Goal: Transaction & Acquisition: Book appointment/travel/reservation

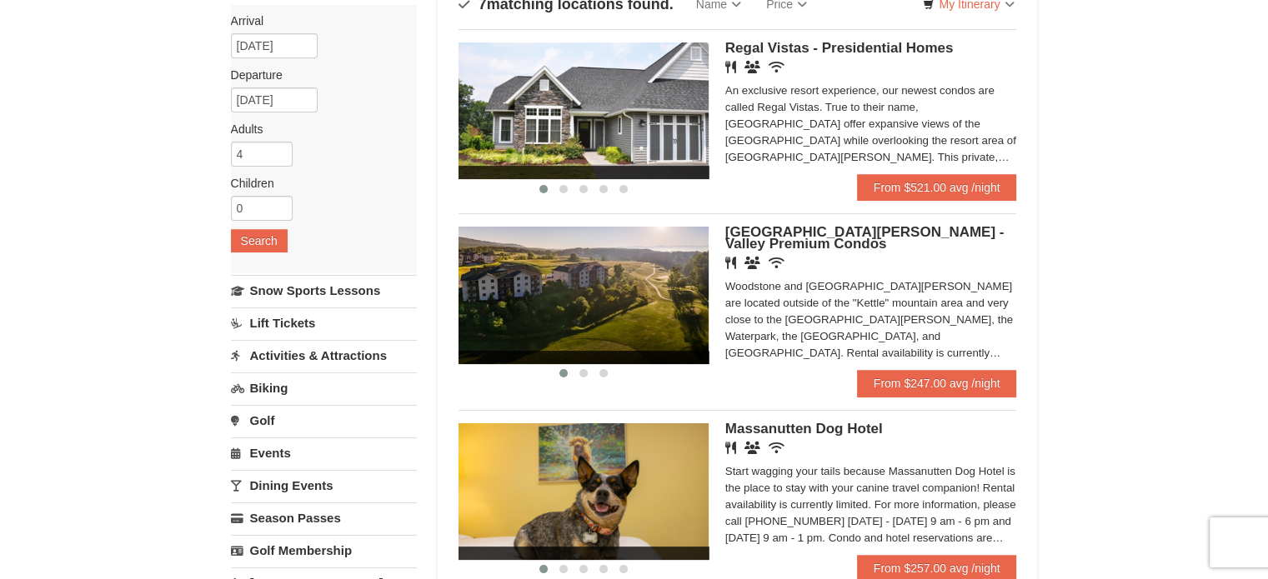
scroll to position [167, 0]
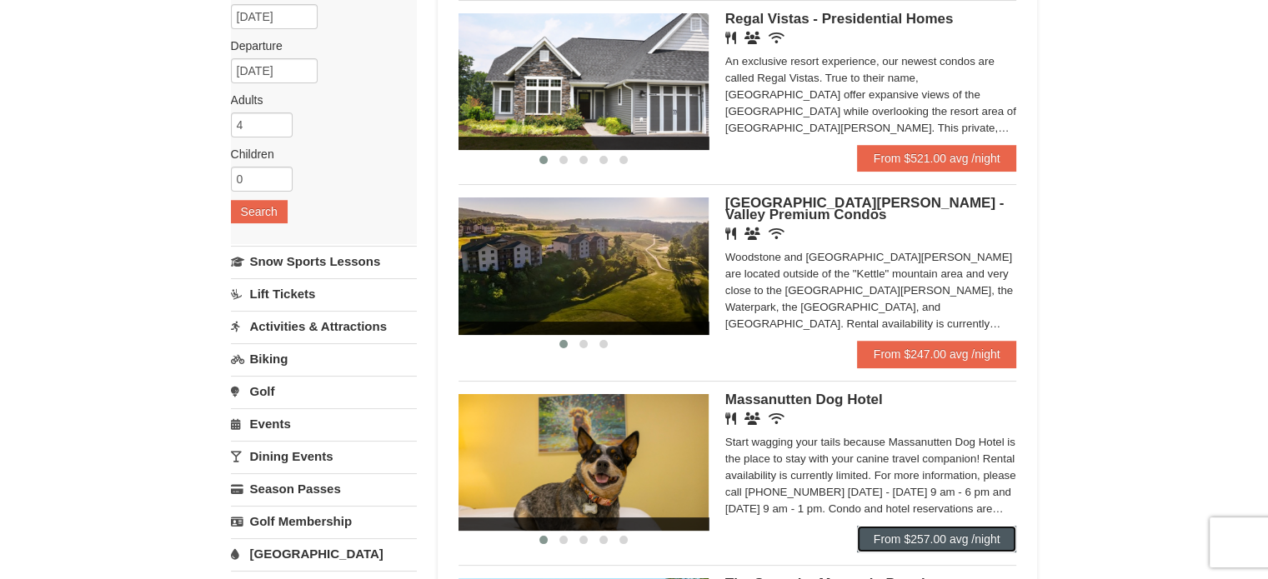
click at [913, 534] on link "From $257.00 avg /night" at bounding box center [937, 539] width 160 height 27
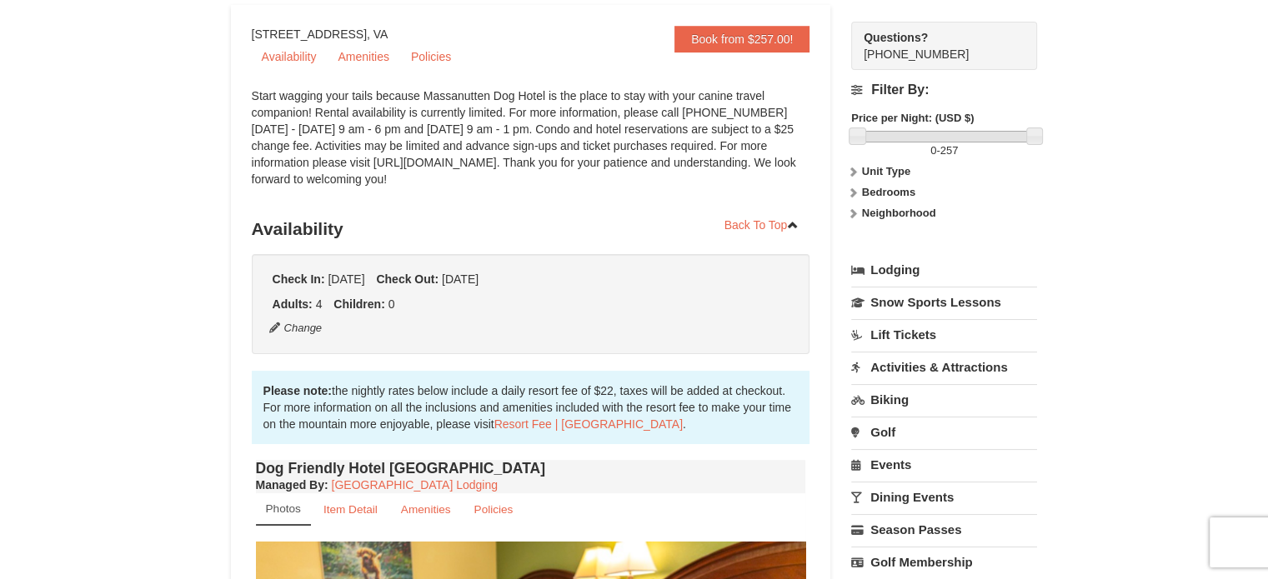
scroll to position [83, 0]
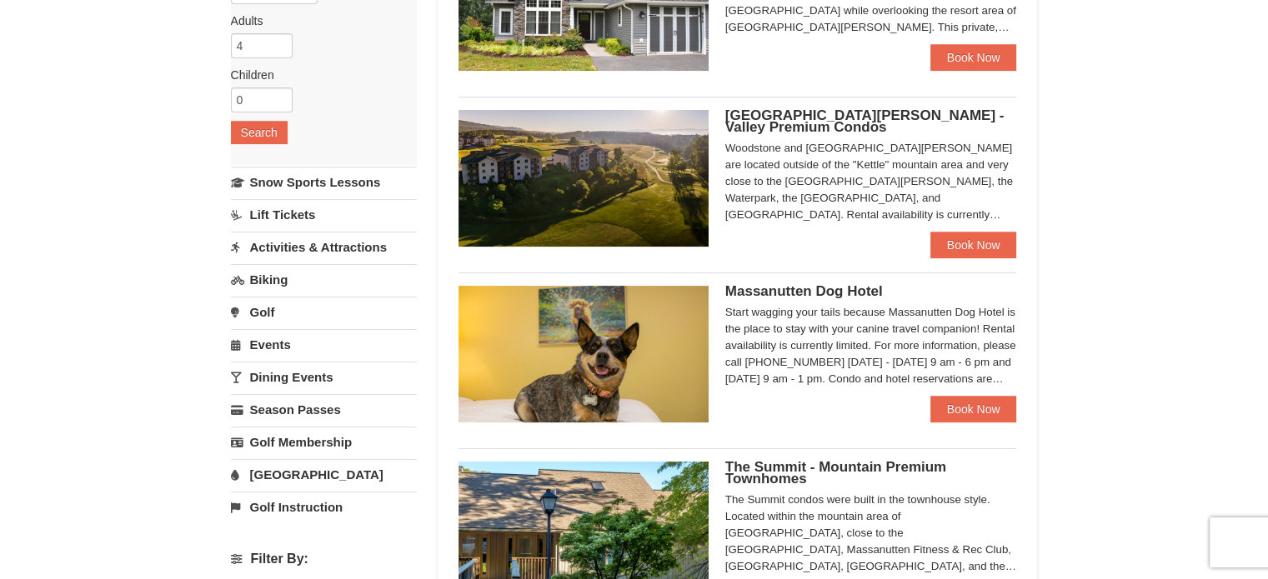
scroll to position [417, 0]
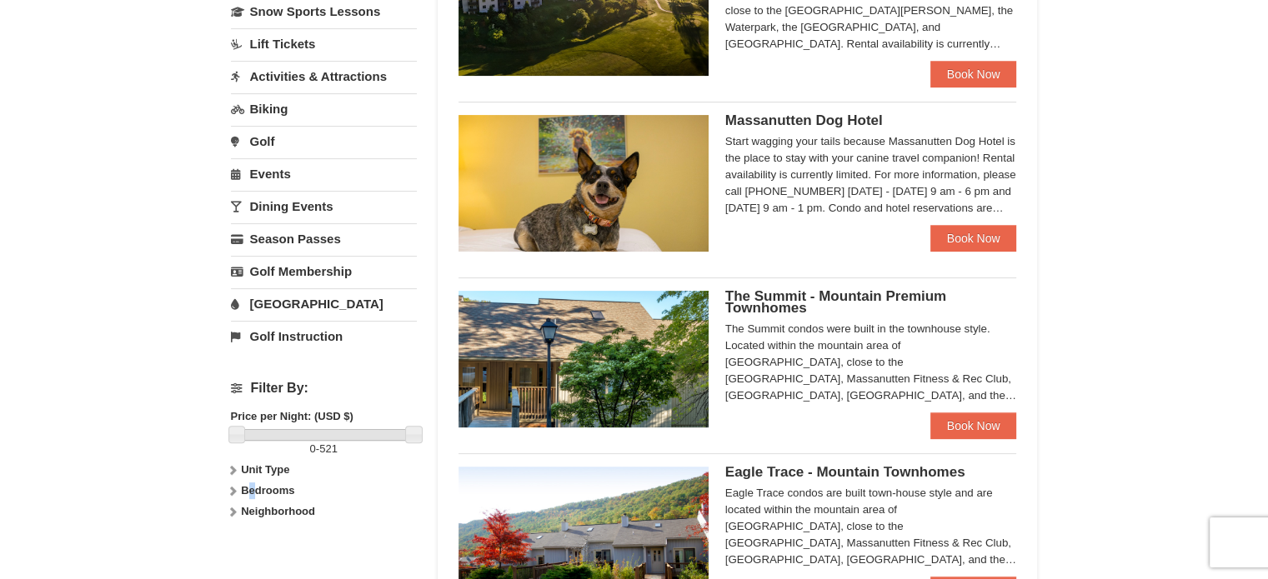
click at [253, 484] on strong "Bedrooms" at bounding box center [267, 490] width 53 height 13
click at [233, 544] on input "checkbox" at bounding box center [236, 547] width 11 height 11
checkbox input "true"
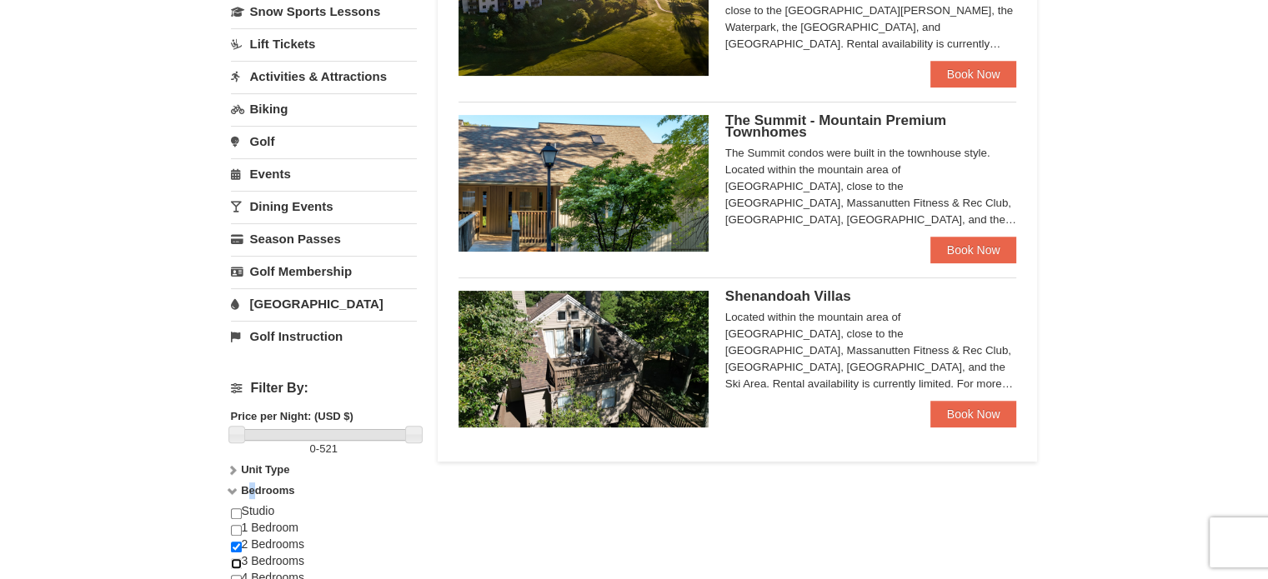
click at [233, 558] on input "checkbox" at bounding box center [236, 563] width 11 height 11
checkbox input "true"
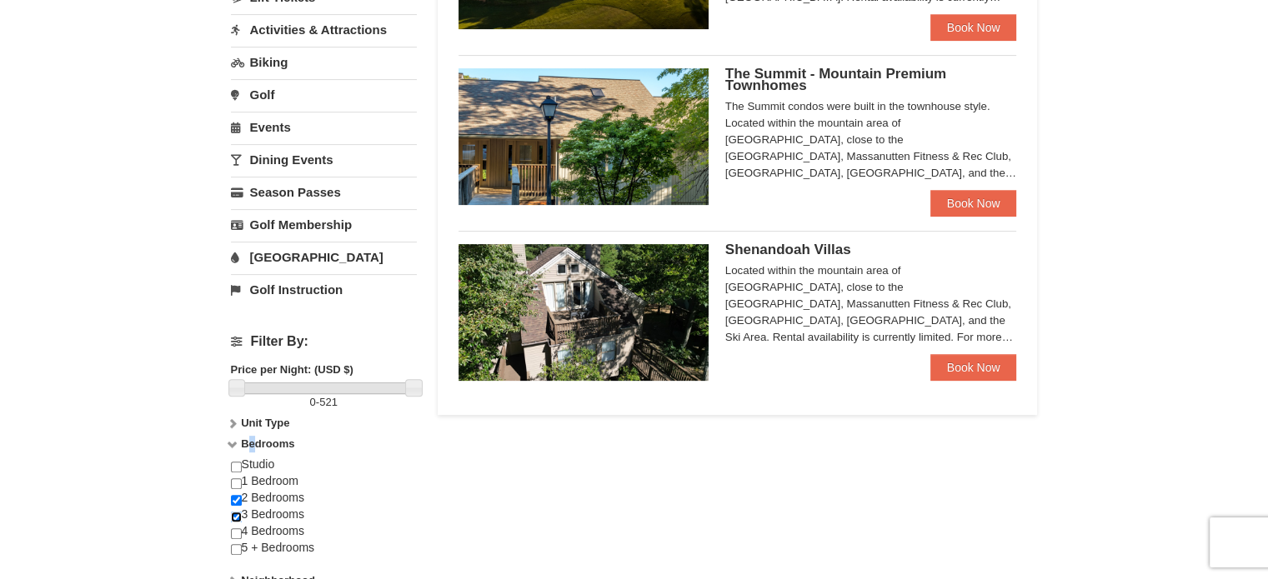
scroll to position [500, 0]
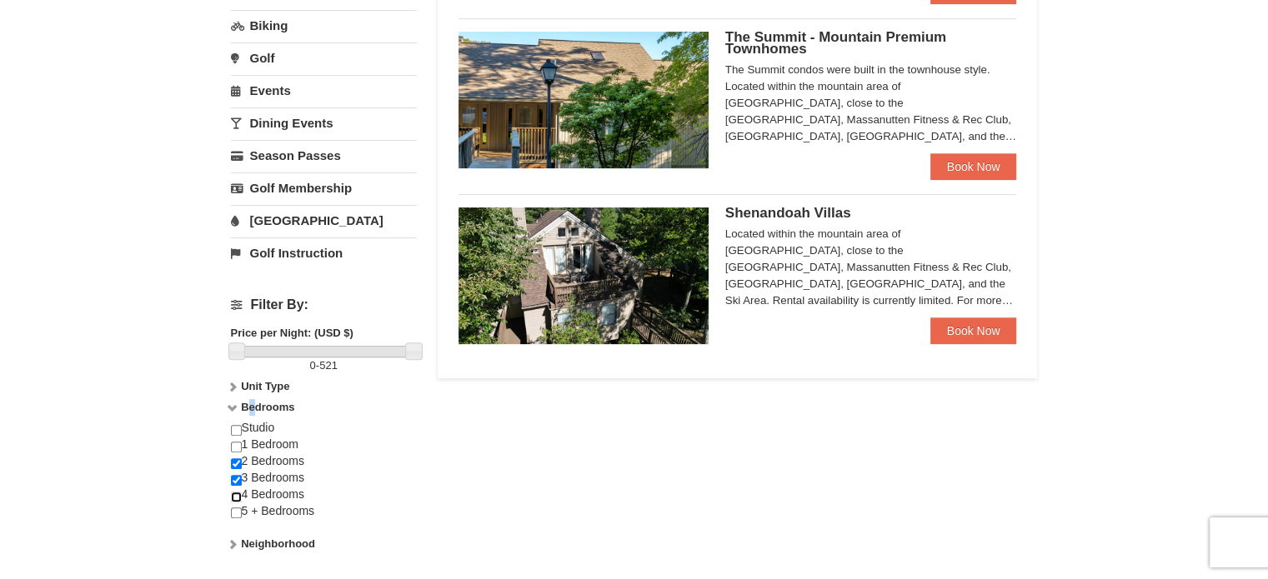
click at [231, 494] on input "checkbox" at bounding box center [236, 497] width 11 height 11
checkbox input "true"
click at [725, 468] on div "Lodging Arrival Please format dates MM/DD/YYYY Please format dates MM/DD/YYYY 1…" at bounding box center [634, 98] width 807 height 973
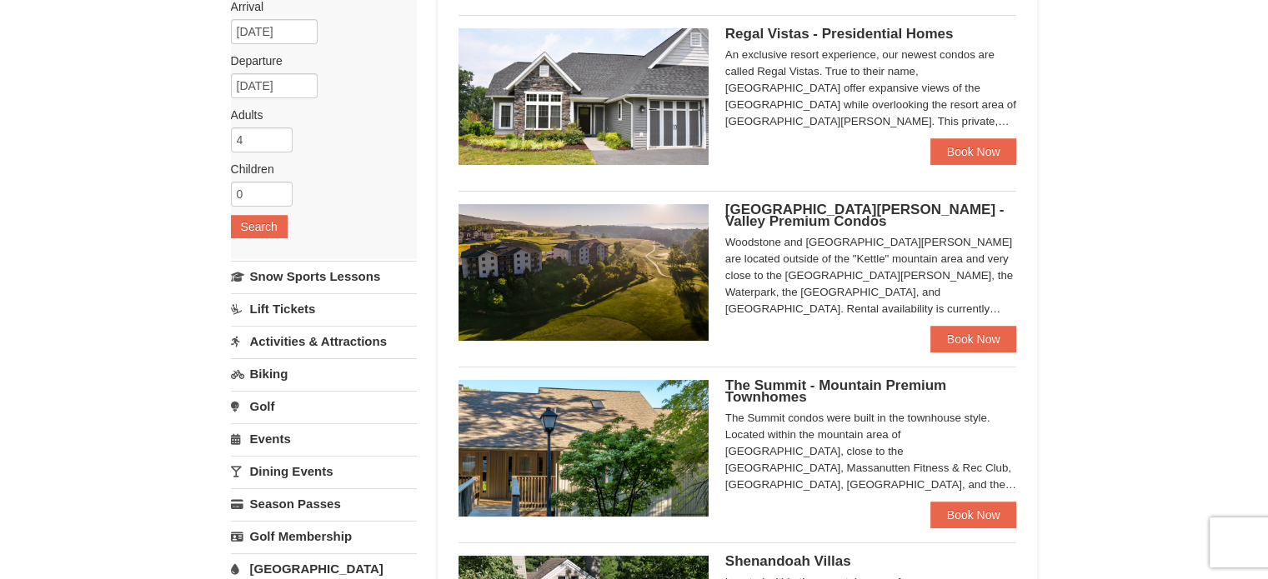
scroll to position [0, 0]
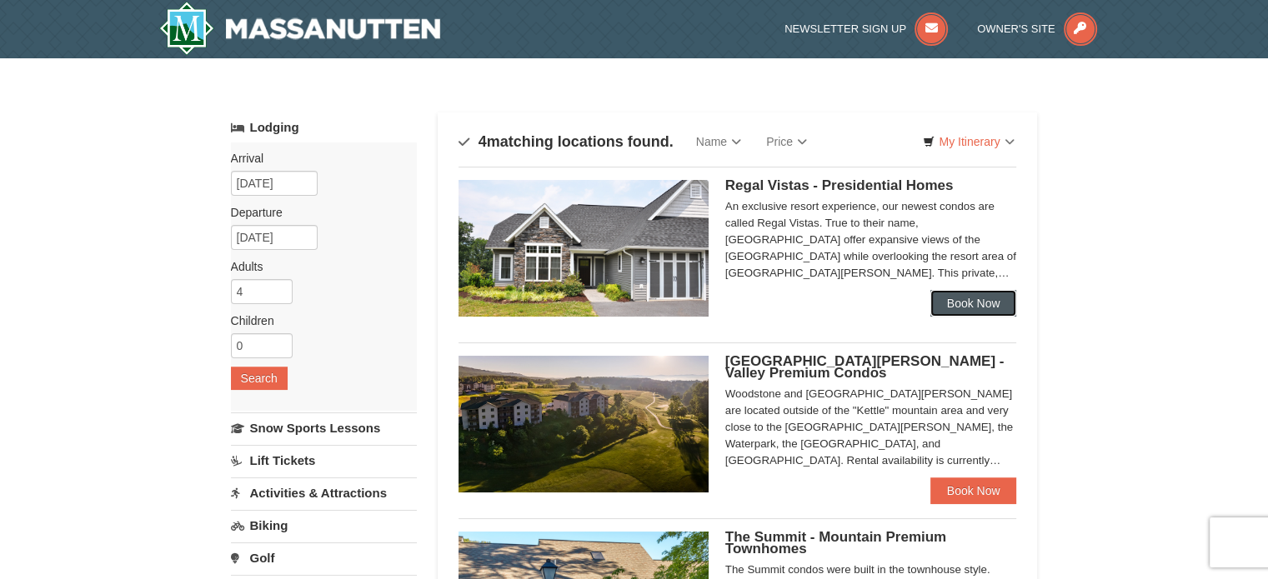
click at [997, 303] on link "Book Now" at bounding box center [973, 303] width 87 height 27
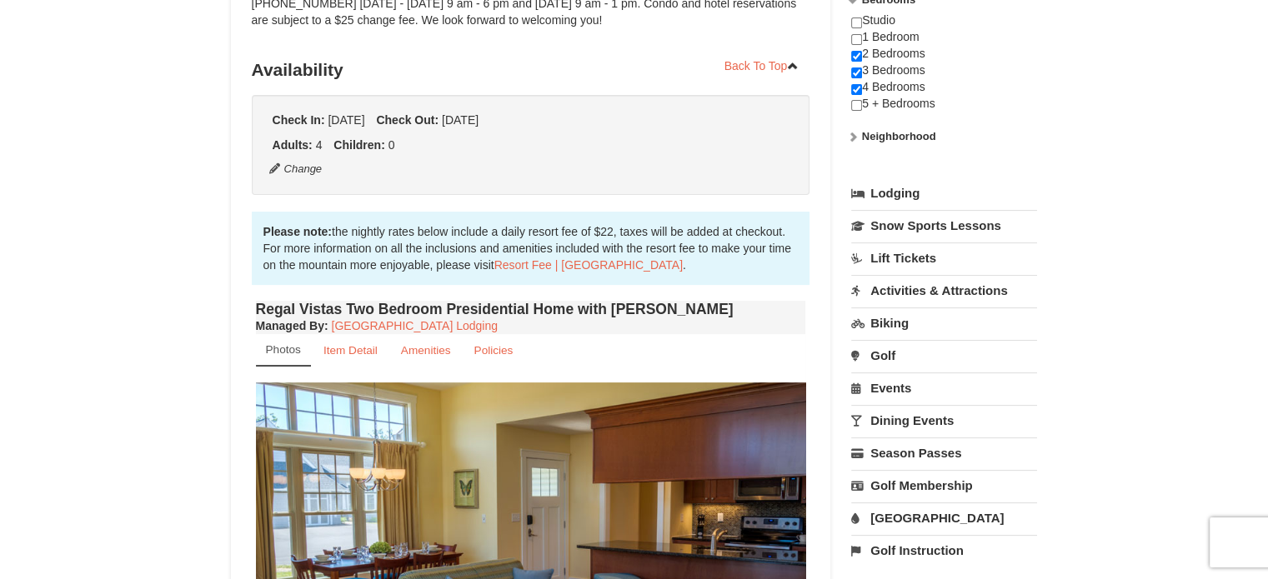
scroll to position [583, 0]
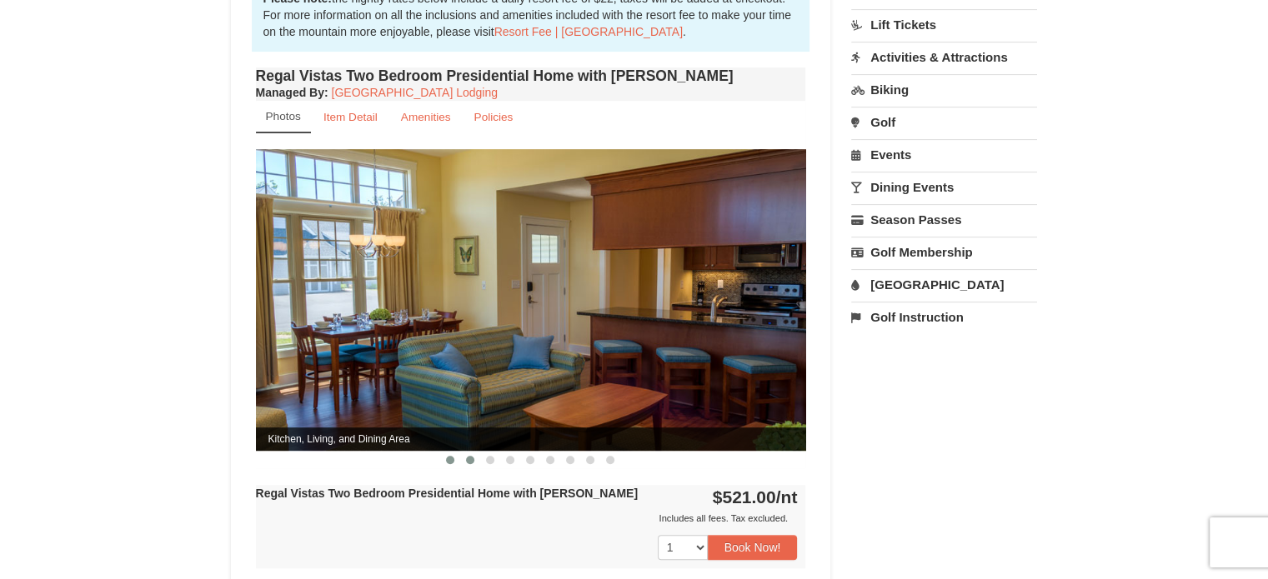
click at [467, 452] on button at bounding box center [470, 460] width 20 height 17
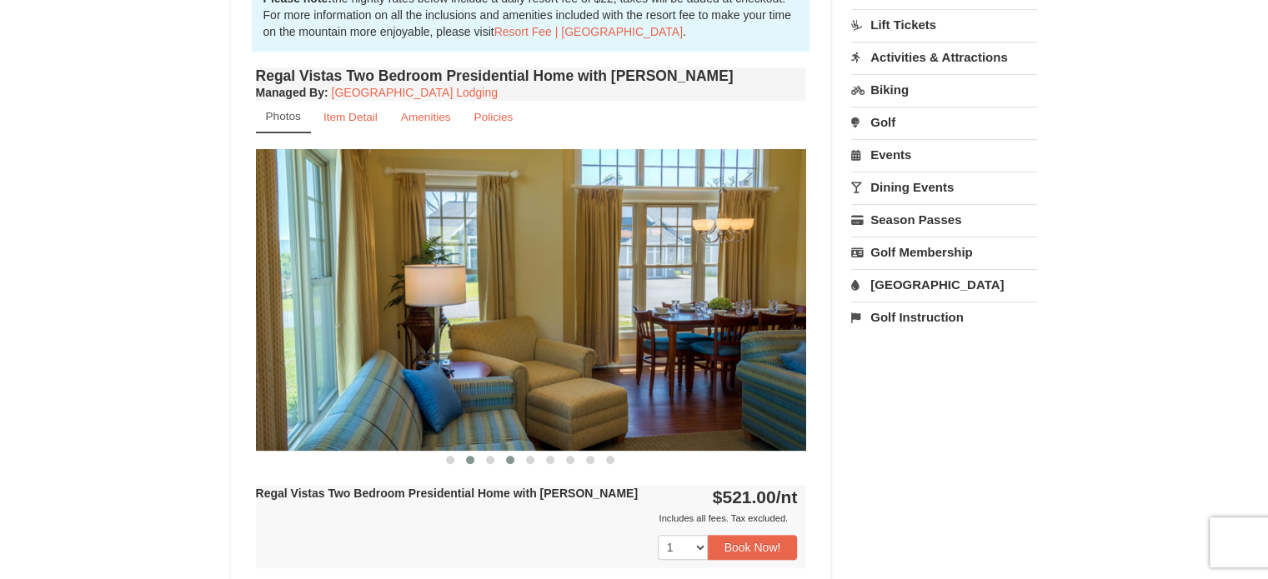
click at [504, 452] on button at bounding box center [510, 460] width 20 height 17
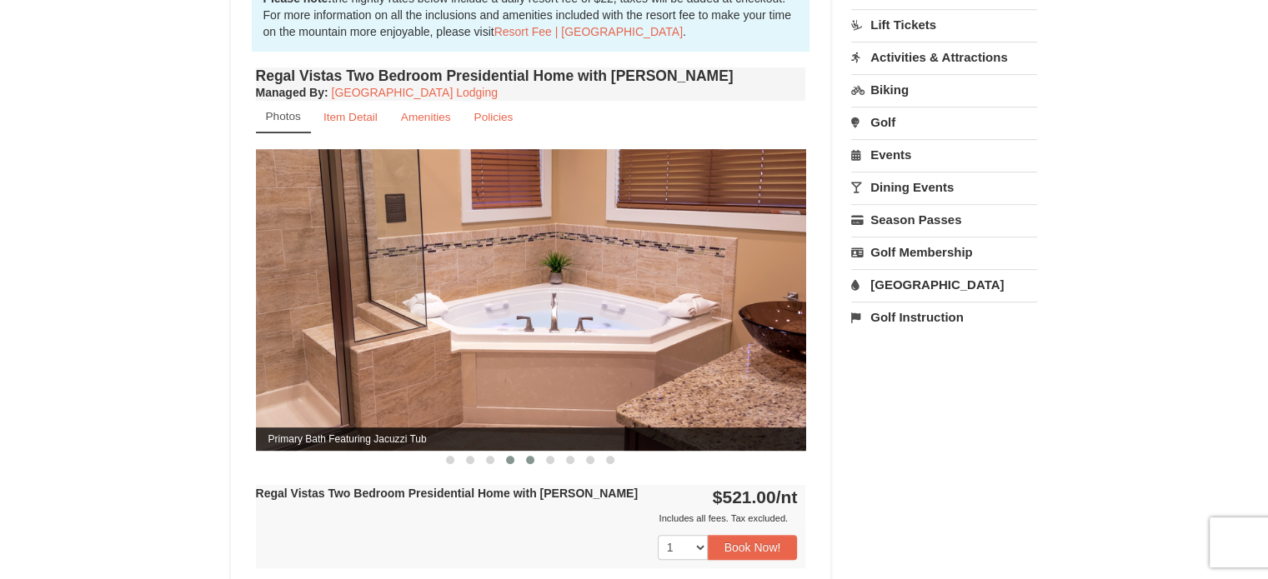
click at [524, 452] on button at bounding box center [530, 460] width 20 height 17
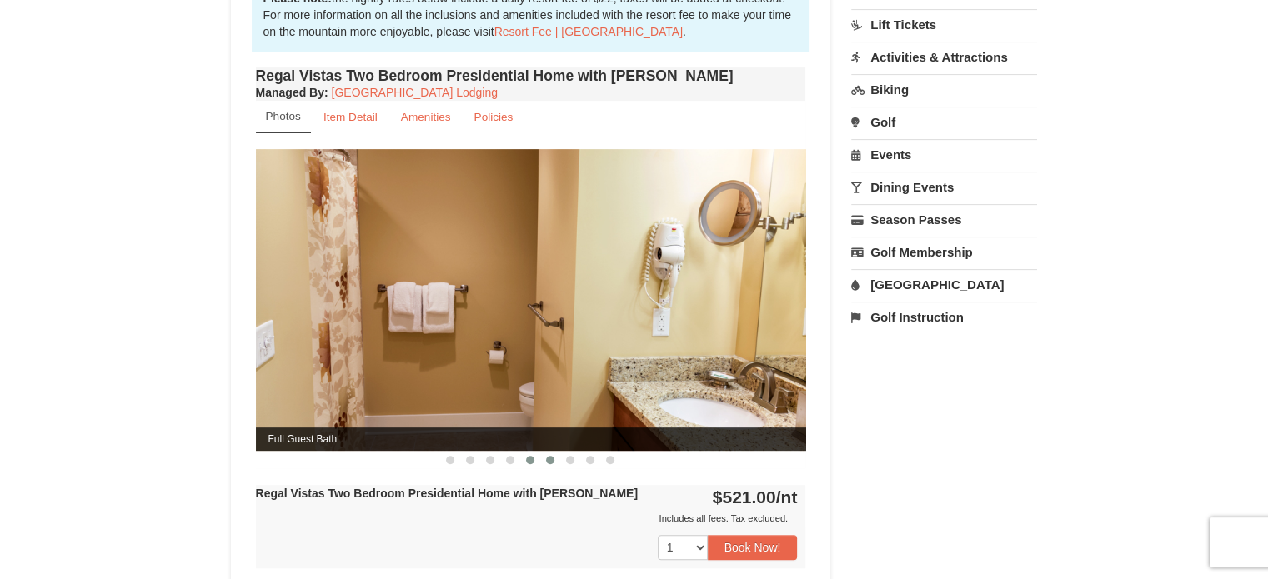
click at [546, 456] on span at bounding box center [550, 460] width 8 height 8
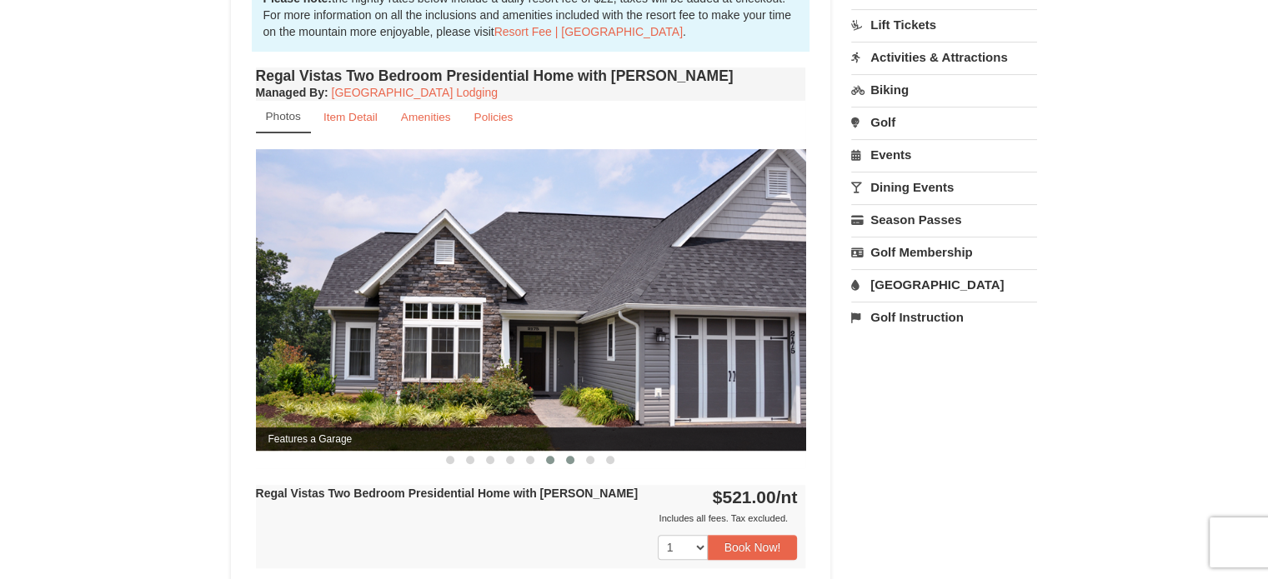
click at [568, 456] on span at bounding box center [570, 460] width 8 height 8
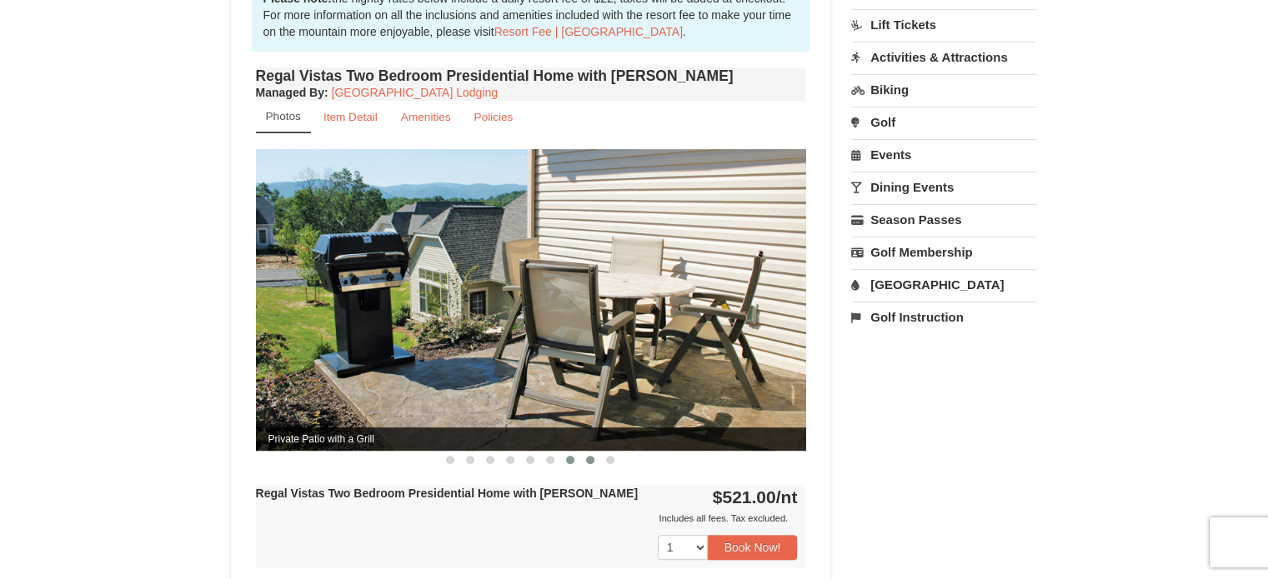
click at [590, 456] on span at bounding box center [590, 460] width 8 height 8
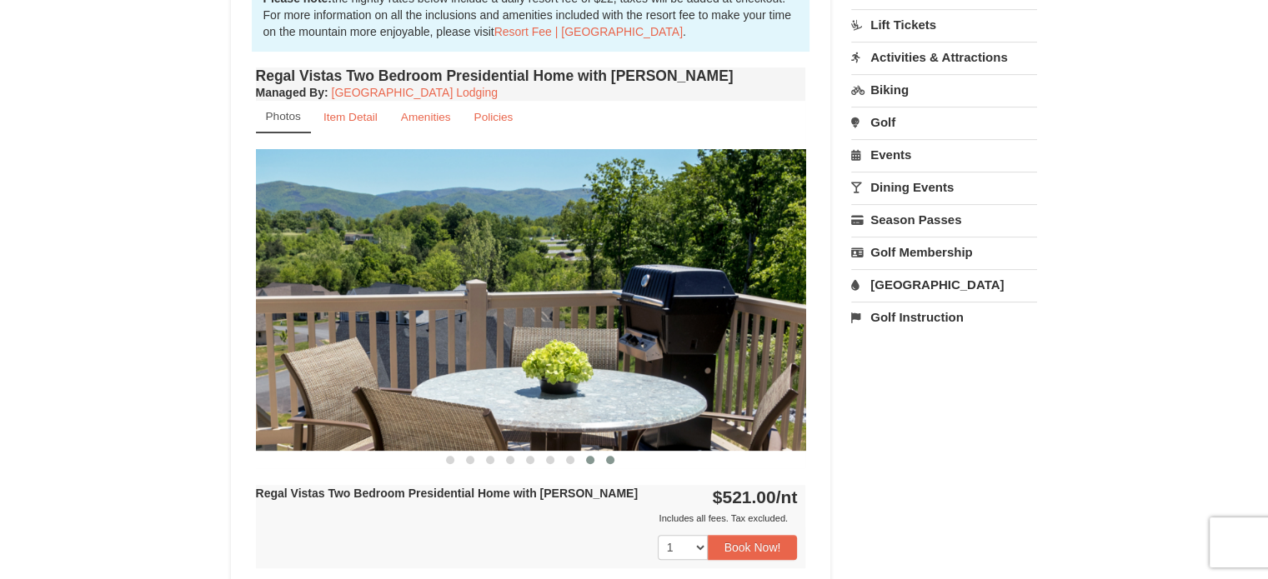
click at [610, 456] on span at bounding box center [610, 460] width 8 height 8
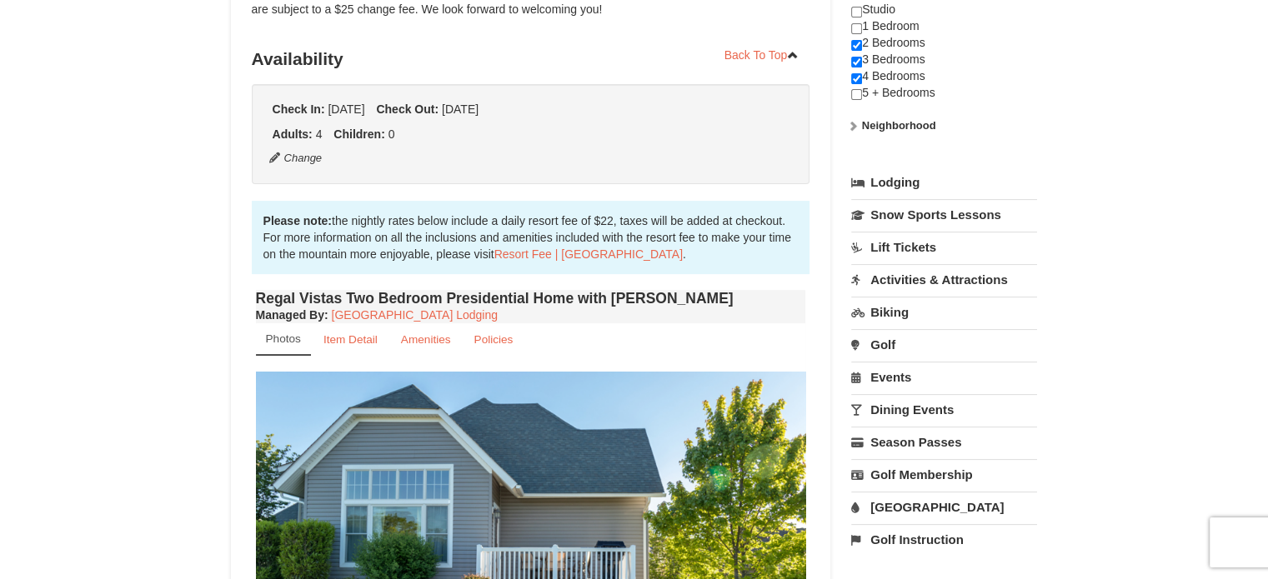
scroll to position [333, 0]
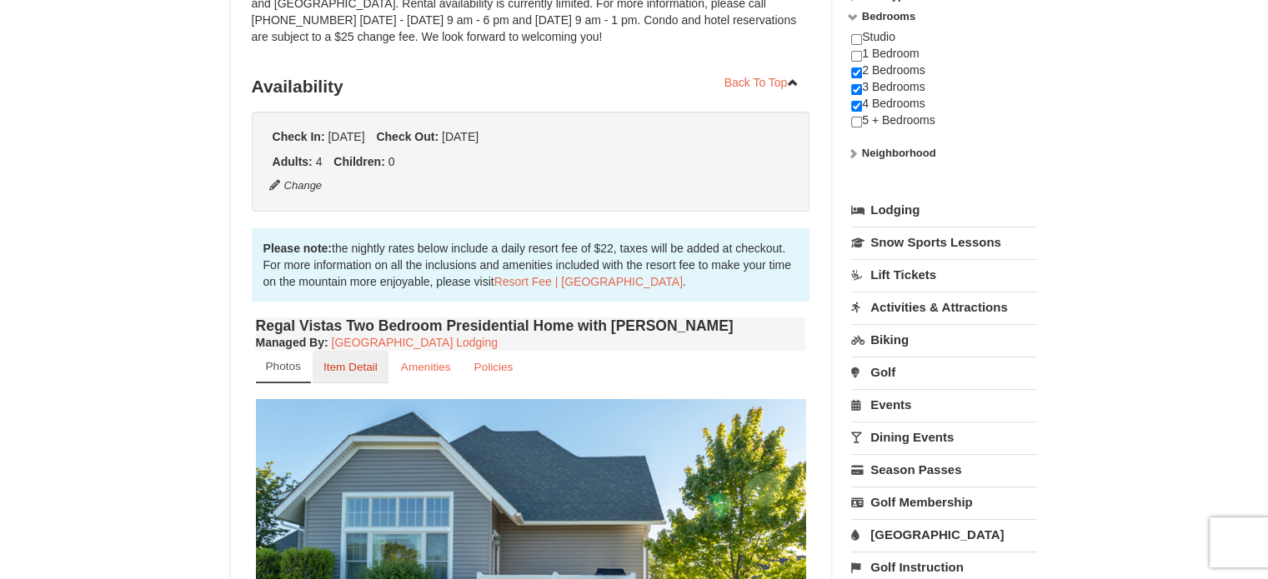
click at [358, 361] on small "Item Detail" at bounding box center [350, 367] width 54 height 13
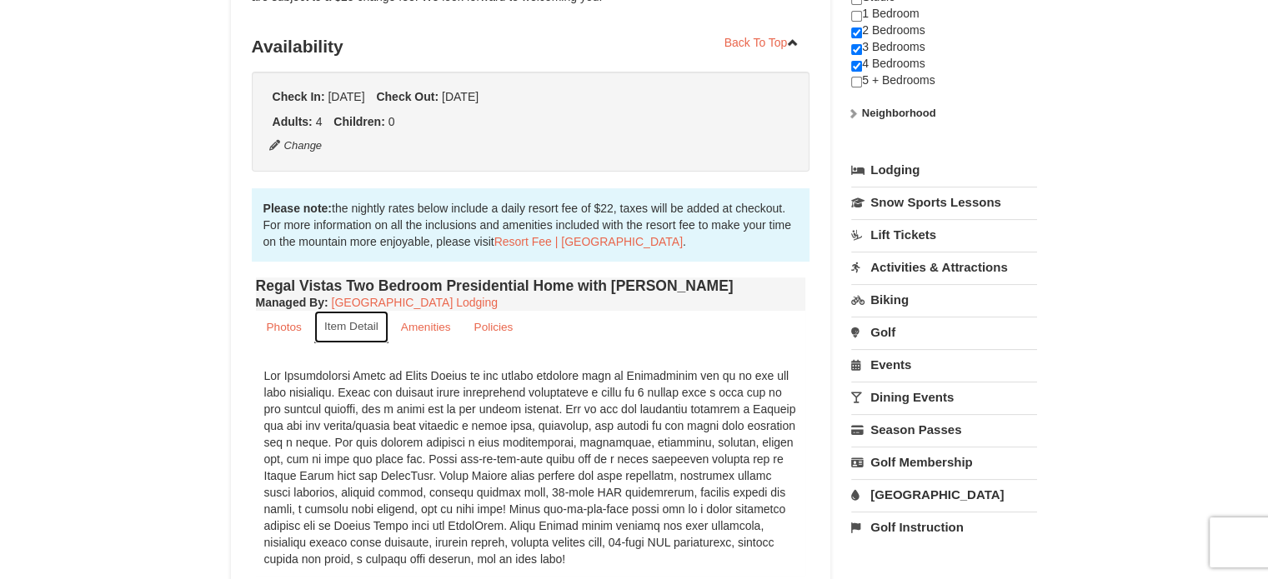
scroll to position [250, 0]
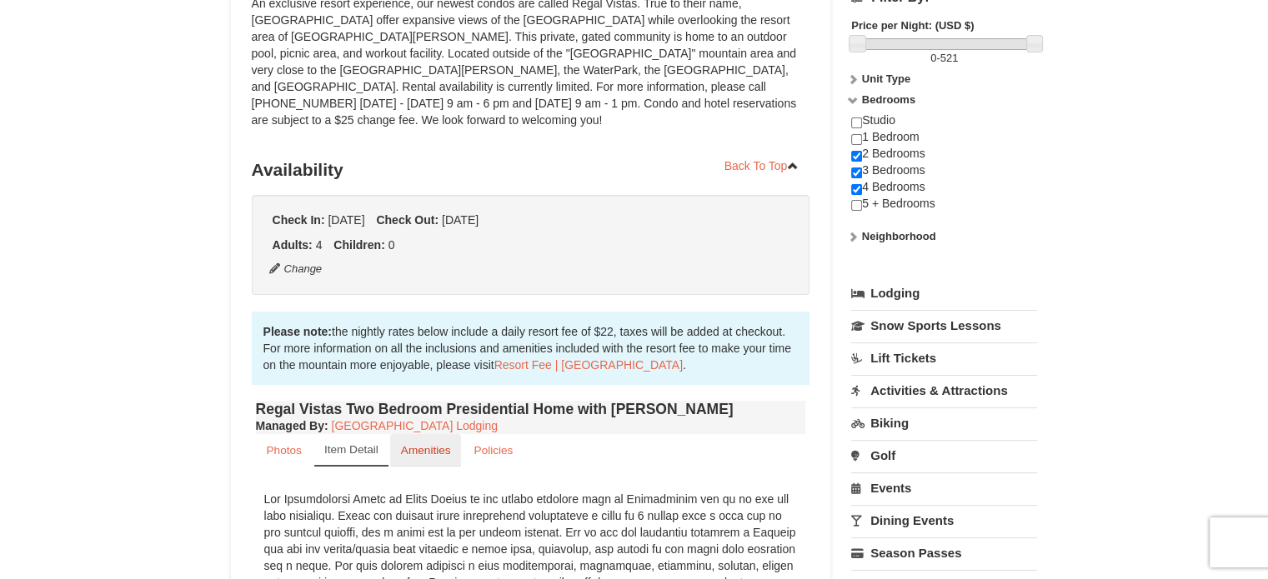
click at [418, 444] on small "Amenities" at bounding box center [426, 450] width 50 height 13
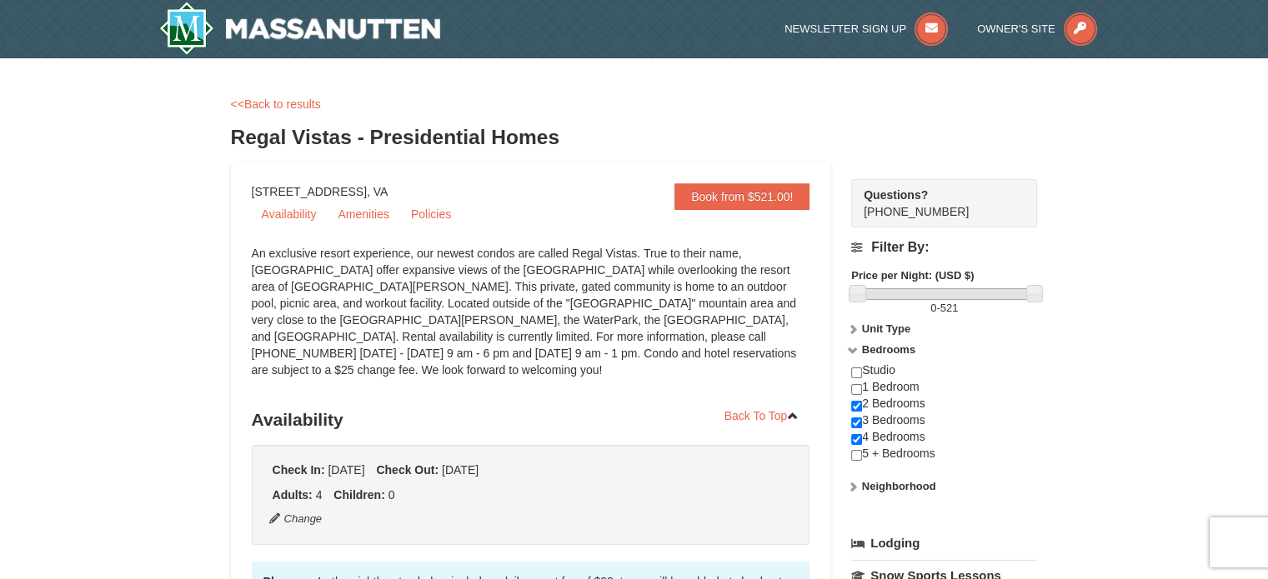
scroll to position [0, 0]
